Goal: Check status

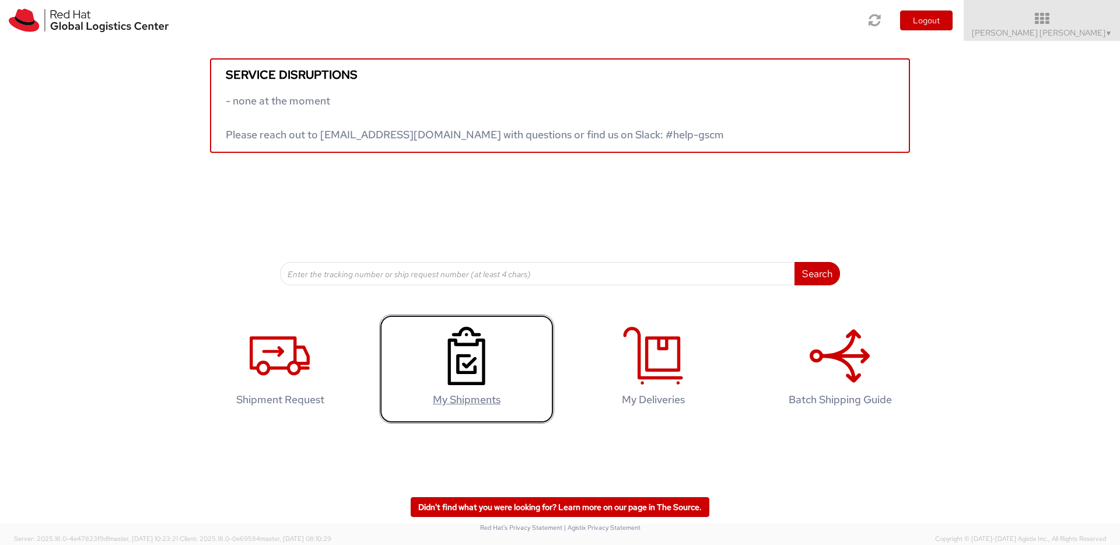
click at [463, 345] on use at bounding box center [466, 356] width 37 height 58
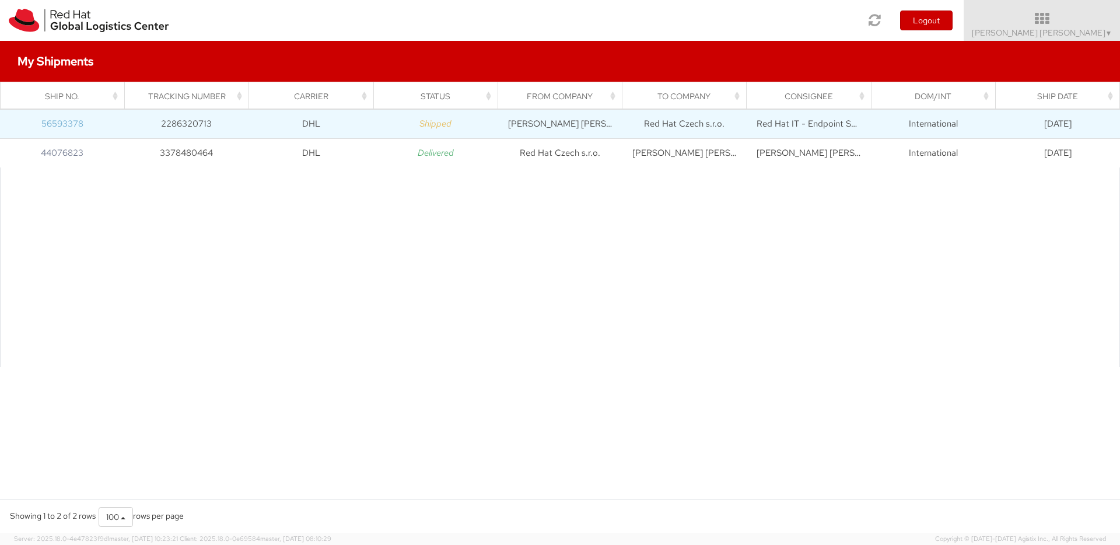
click at [71, 125] on link "56593378" at bounding box center [62, 124] width 42 height 12
